Goal: Consume media (video, audio): Consume media (video, audio)

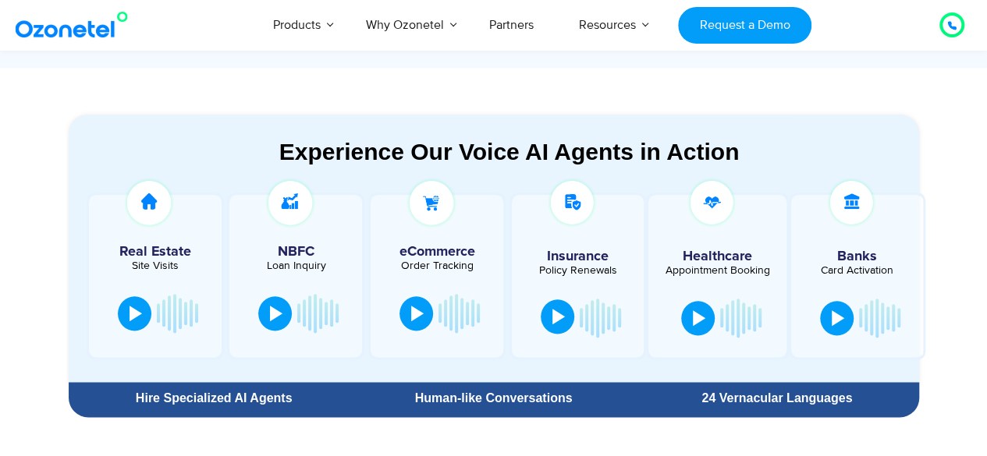
click at [549, 316] on button at bounding box center [558, 316] width 34 height 34
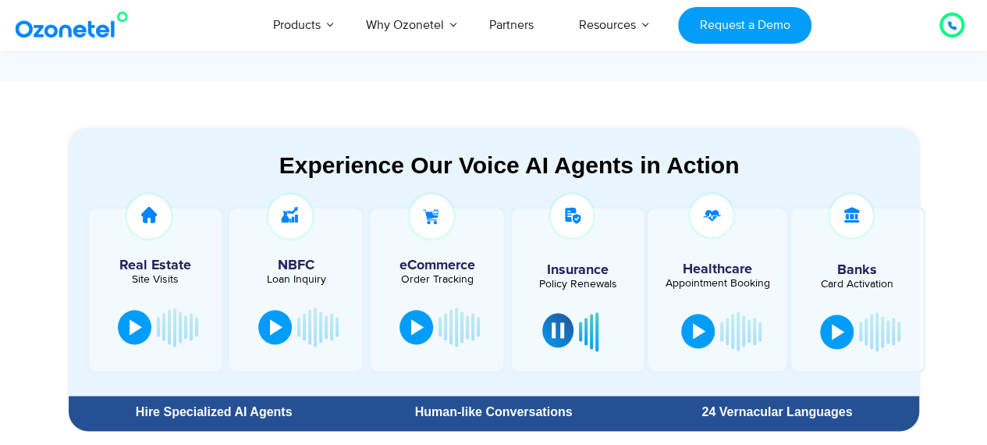
click at [565, 325] on button at bounding box center [557, 330] width 31 height 34
click at [134, 335] on button at bounding box center [135, 325] width 34 height 34
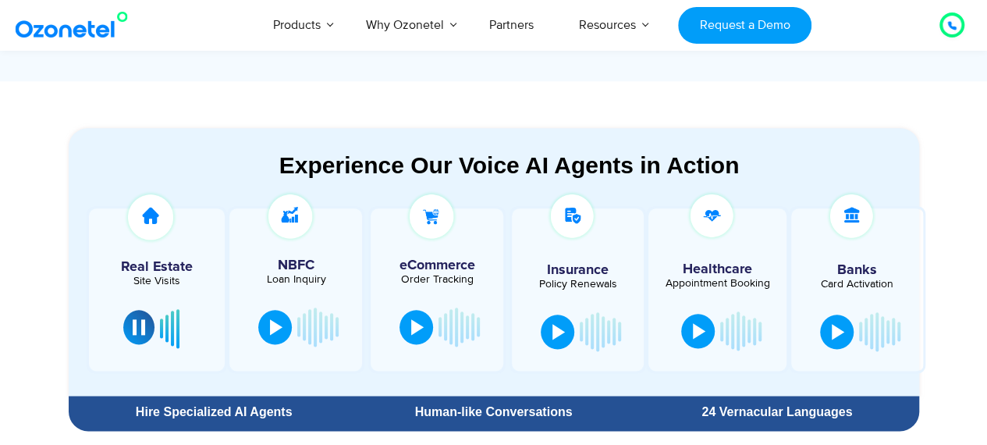
click at [135, 325] on div at bounding box center [139, 327] width 12 height 16
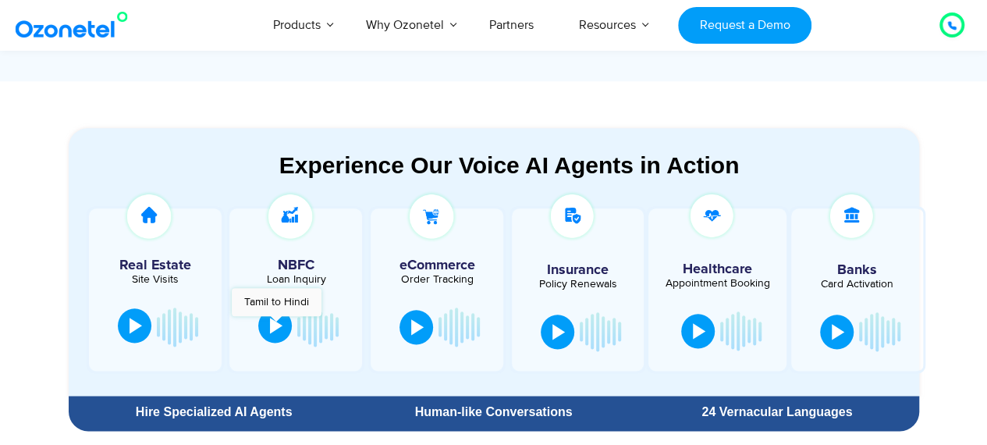
click at [276, 323] on div at bounding box center [276, 325] width 12 height 16
click at [276, 323] on div at bounding box center [280, 327] width 12 height 16
click at [831, 338] on button at bounding box center [837, 330] width 34 height 34
click at [831, 338] on button at bounding box center [836, 330] width 31 height 34
click at [831, 338] on button at bounding box center [837, 330] width 34 height 34
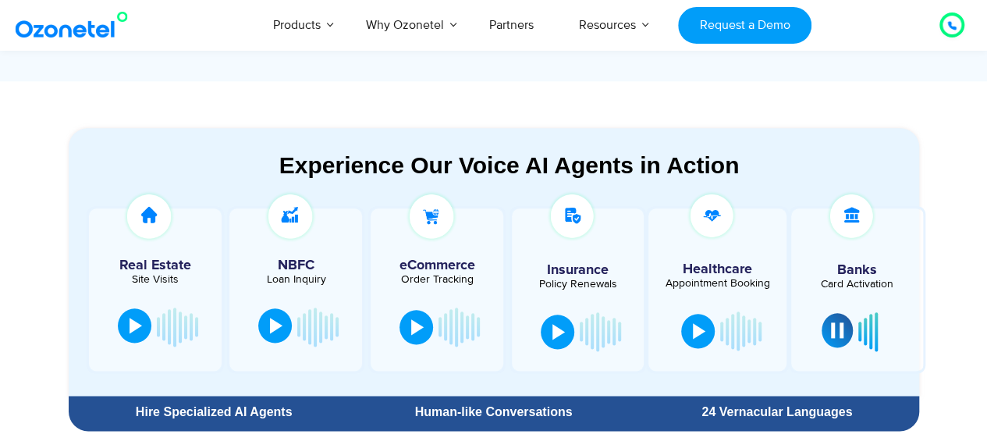
click at [831, 338] on button at bounding box center [836, 330] width 31 height 34
click at [831, 329] on div at bounding box center [837, 330] width 12 height 16
click at [842, 324] on div at bounding box center [837, 330] width 12 height 16
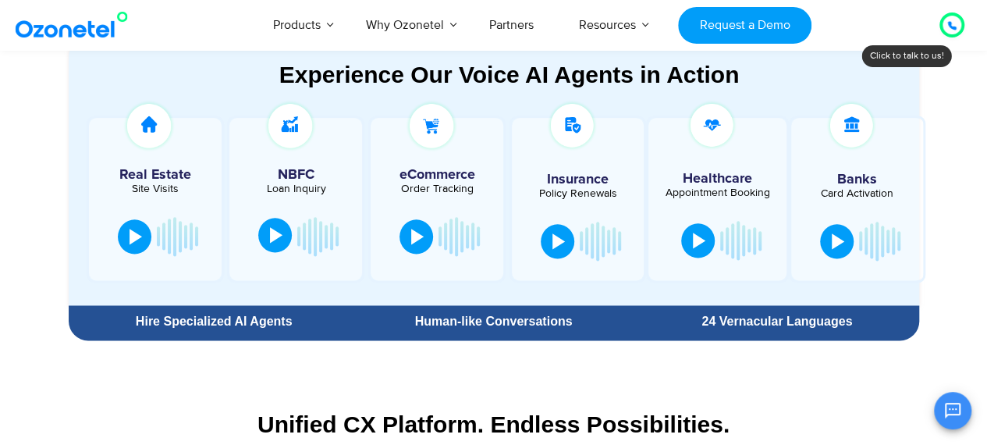
click at [276, 241] on div at bounding box center [276, 235] width 12 height 16
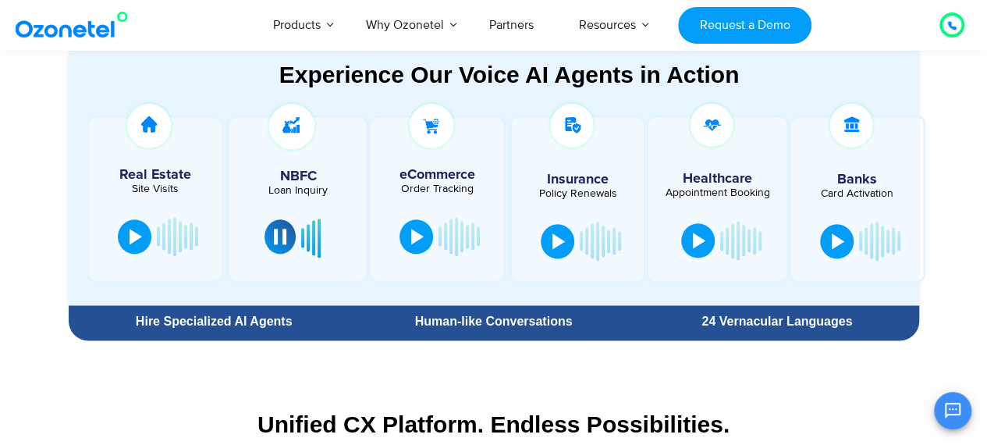
click at [276, 241] on div at bounding box center [280, 237] width 12 height 16
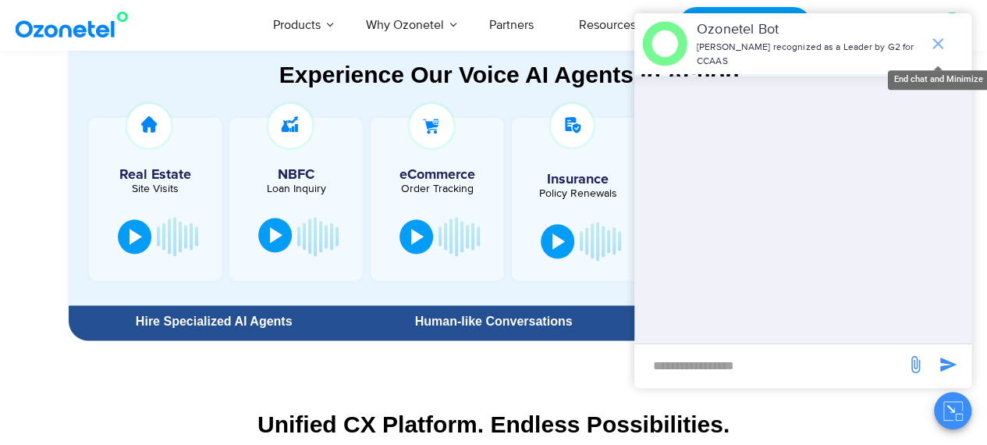
click at [943, 38] on icon "end chat or minimize" at bounding box center [937, 43] width 19 height 19
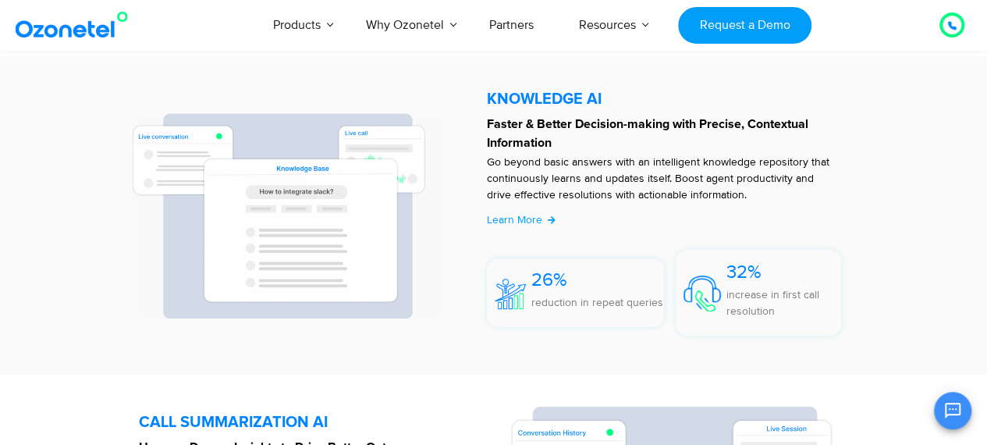
scroll to position [3210, 0]
